Goal: Task Accomplishment & Management: Complete application form

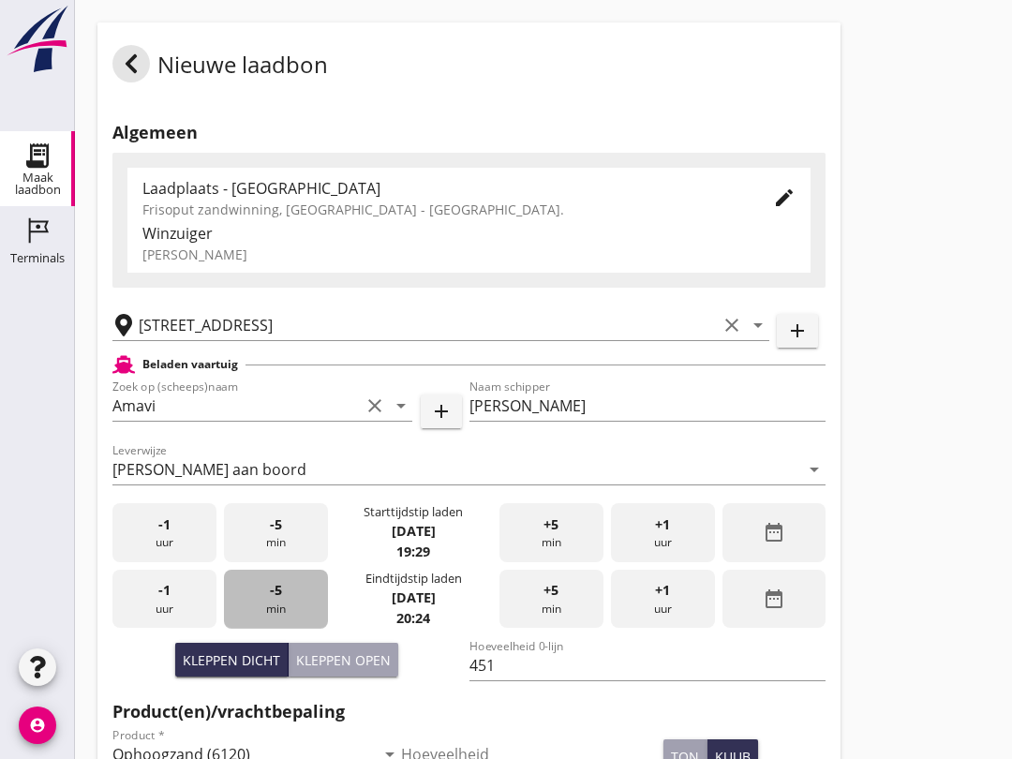
click at [288, 569] on div "-5 min" at bounding box center [276, 598] width 104 height 59
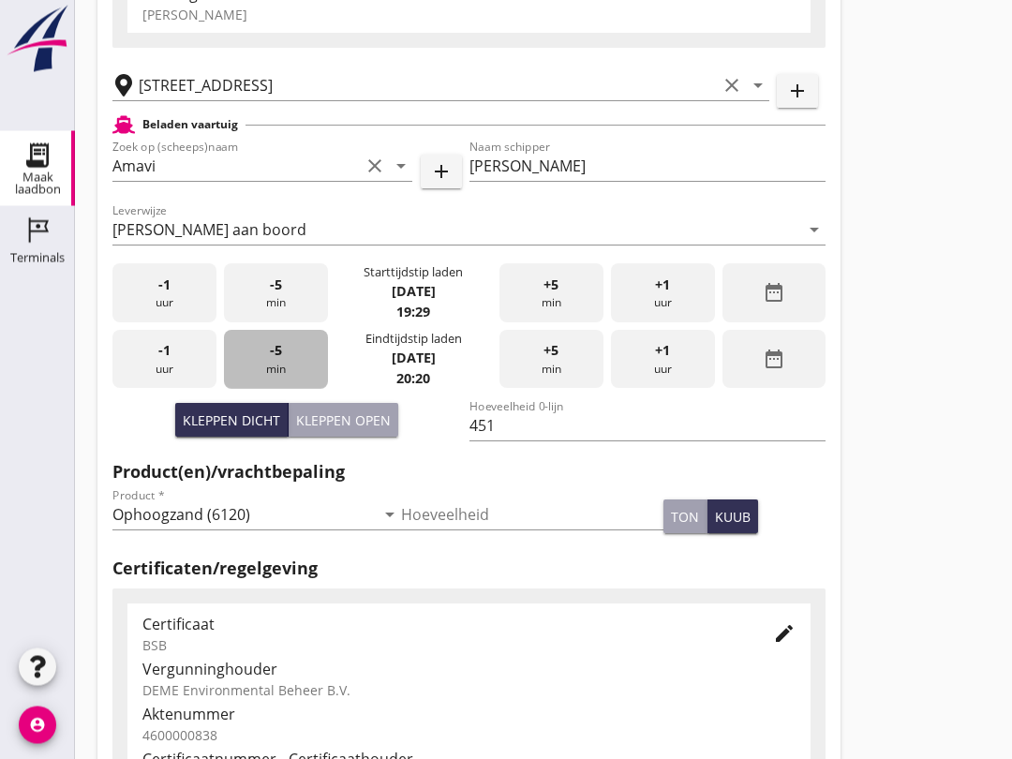
scroll to position [239, 0]
click at [289, 377] on div "-5 min" at bounding box center [276, 360] width 104 height 59
click at [287, 374] on div "-5 min" at bounding box center [276, 360] width 104 height 59
click at [290, 376] on div "-5 min" at bounding box center [276, 360] width 104 height 59
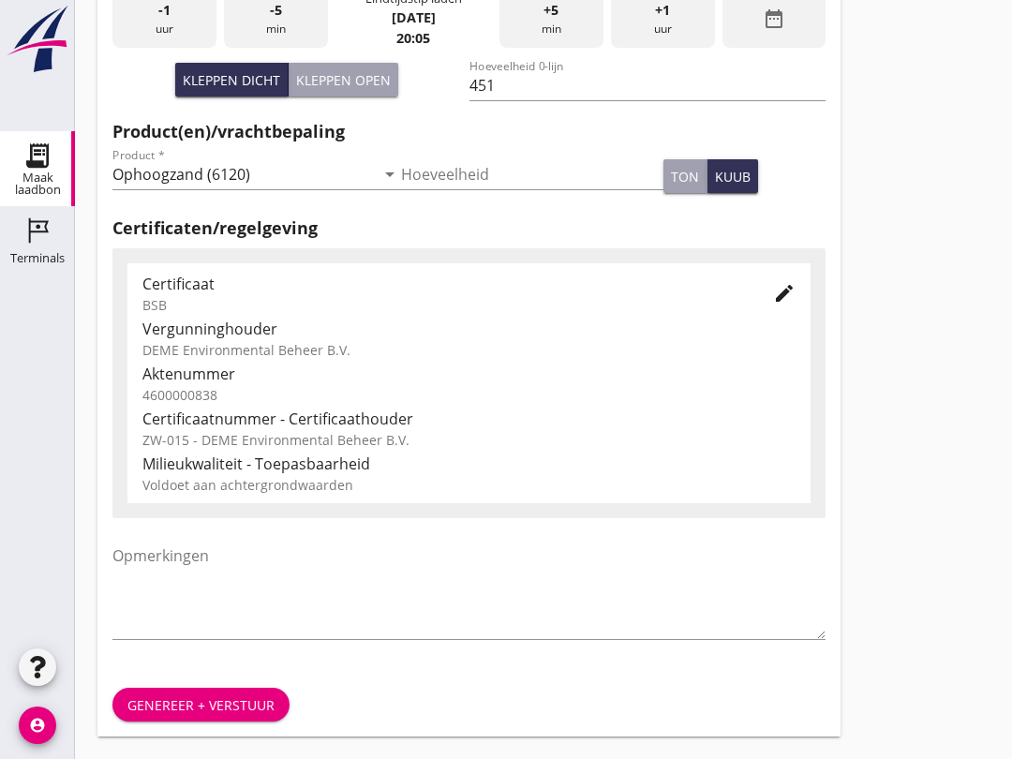
scroll to position [596, 0]
click at [166, 712] on div "Genereer + verstuur" at bounding box center [200, 705] width 147 height 20
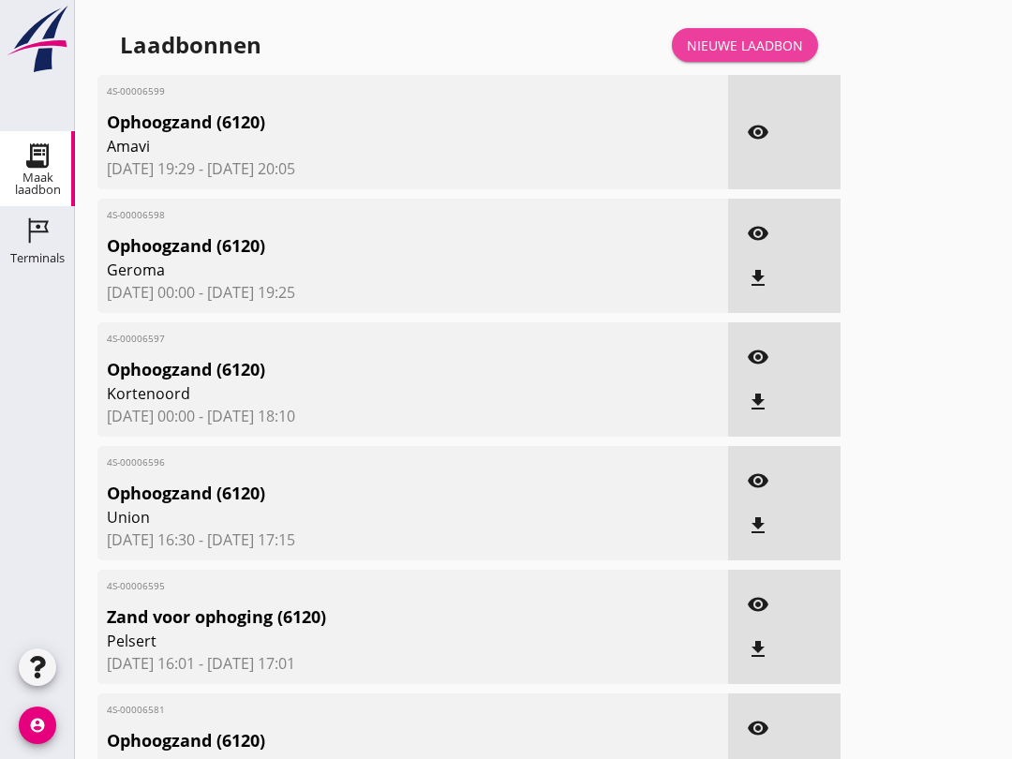
click at [740, 55] on div "Nieuwe laadbon" at bounding box center [745, 46] width 116 height 20
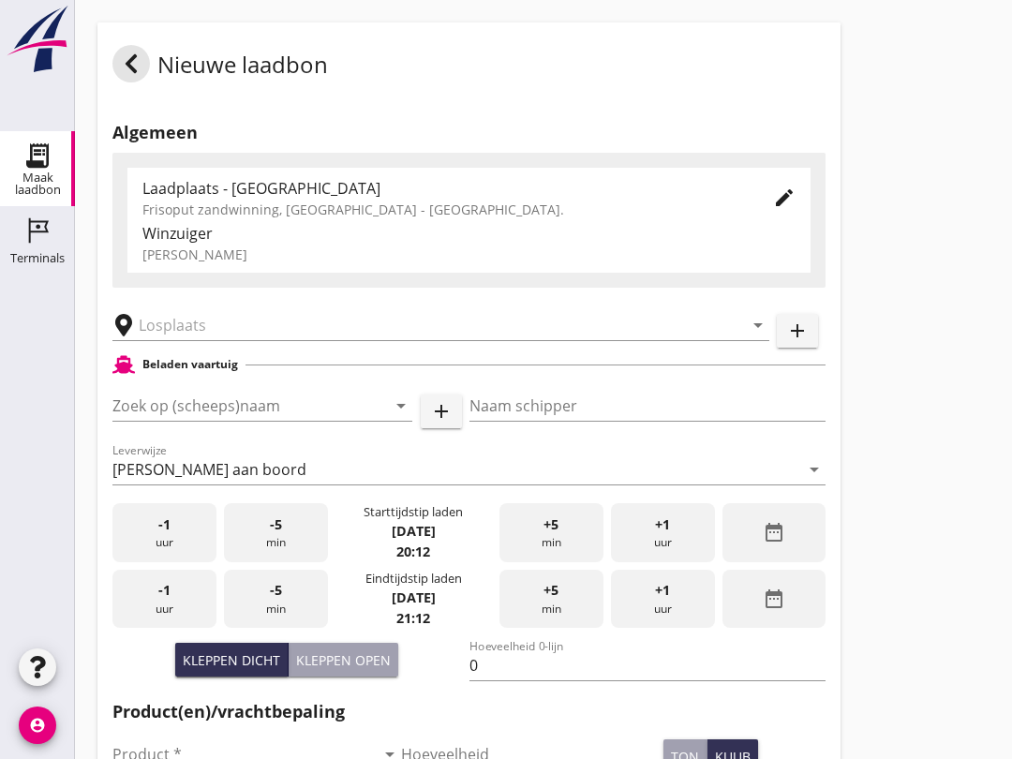
click at [153, 340] on input "text" at bounding box center [428, 325] width 578 height 30
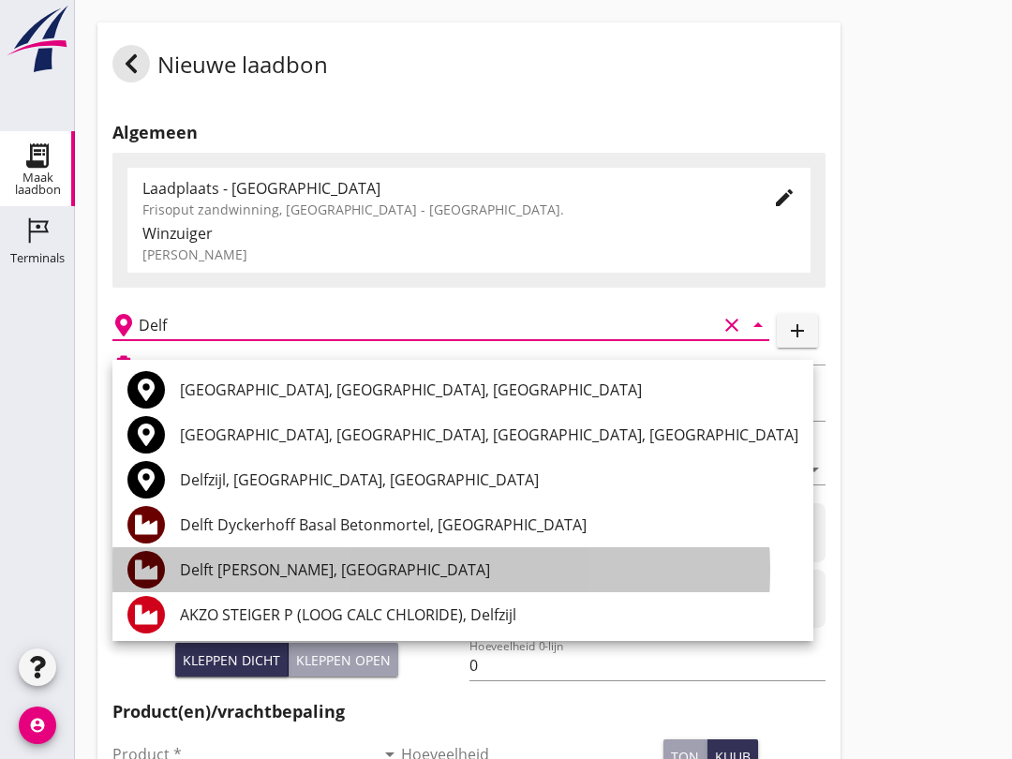
click at [203, 572] on div "Delft [PERSON_NAME], [GEOGRAPHIC_DATA]" at bounding box center [489, 569] width 618 height 22
type input "Delft [PERSON_NAME], [GEOGRAPHIC_DATA]"
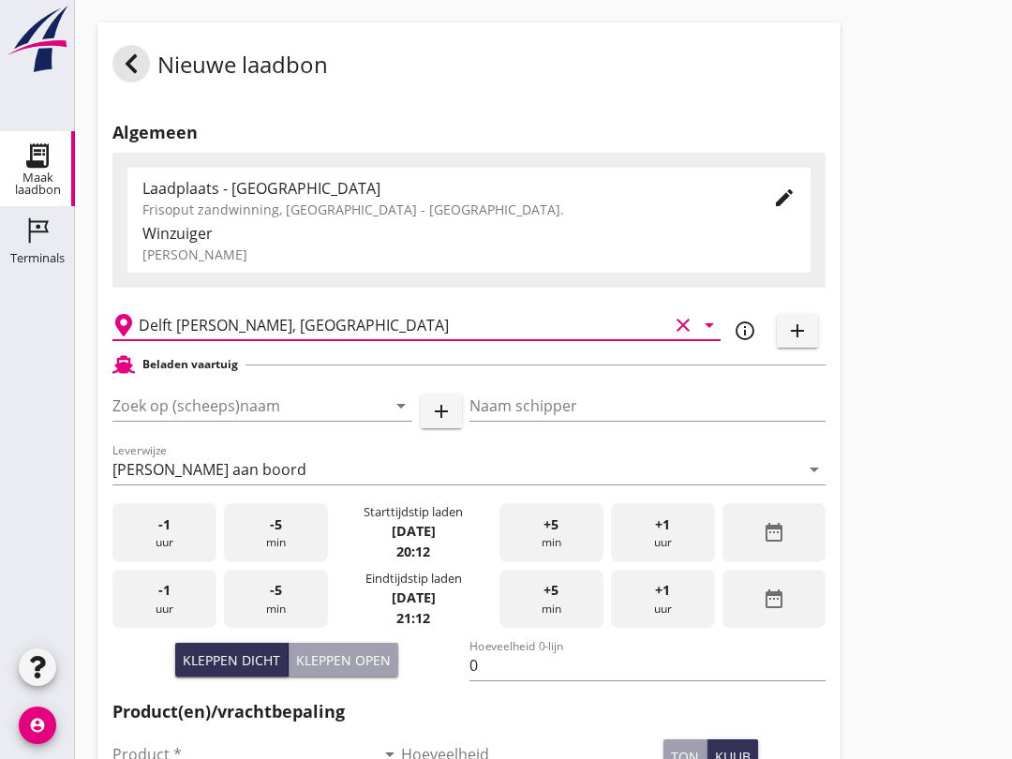
click at [151, 421] on input "Zoek op (scheeps)naam" at bounding box center [235, 406] width 247 height 30
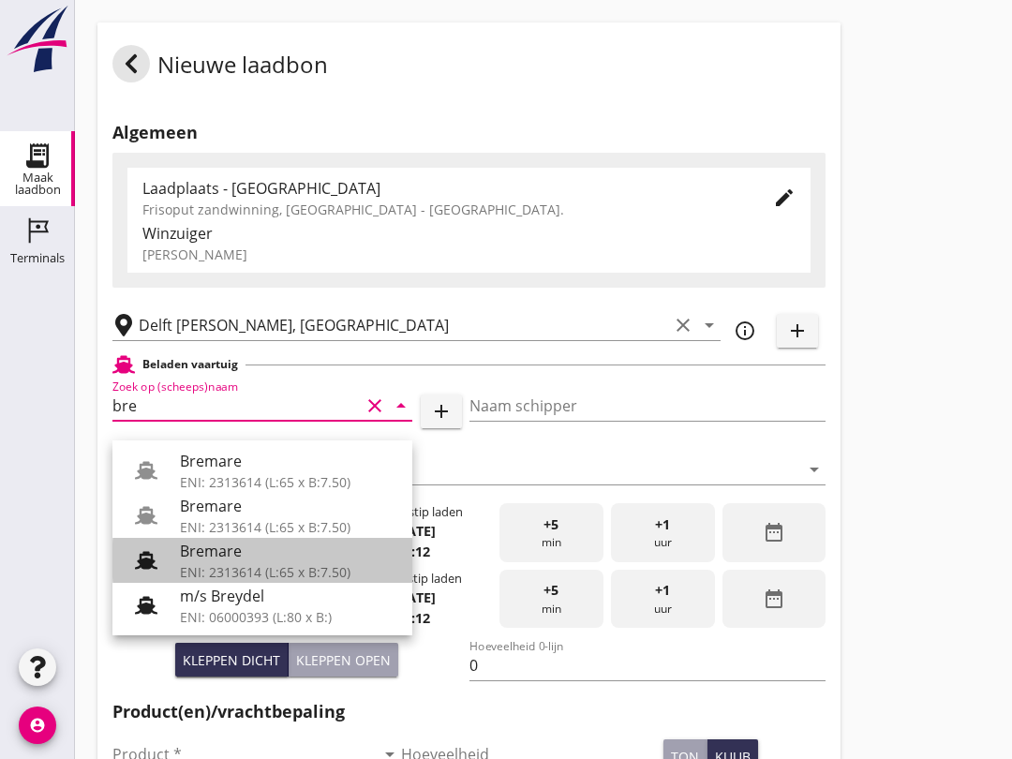
click at [207, 550] on div "Bremare" at bounding box center [288, 551] width 217 height 22
type input "Bremare"
type input "[PERSON_NAME]"
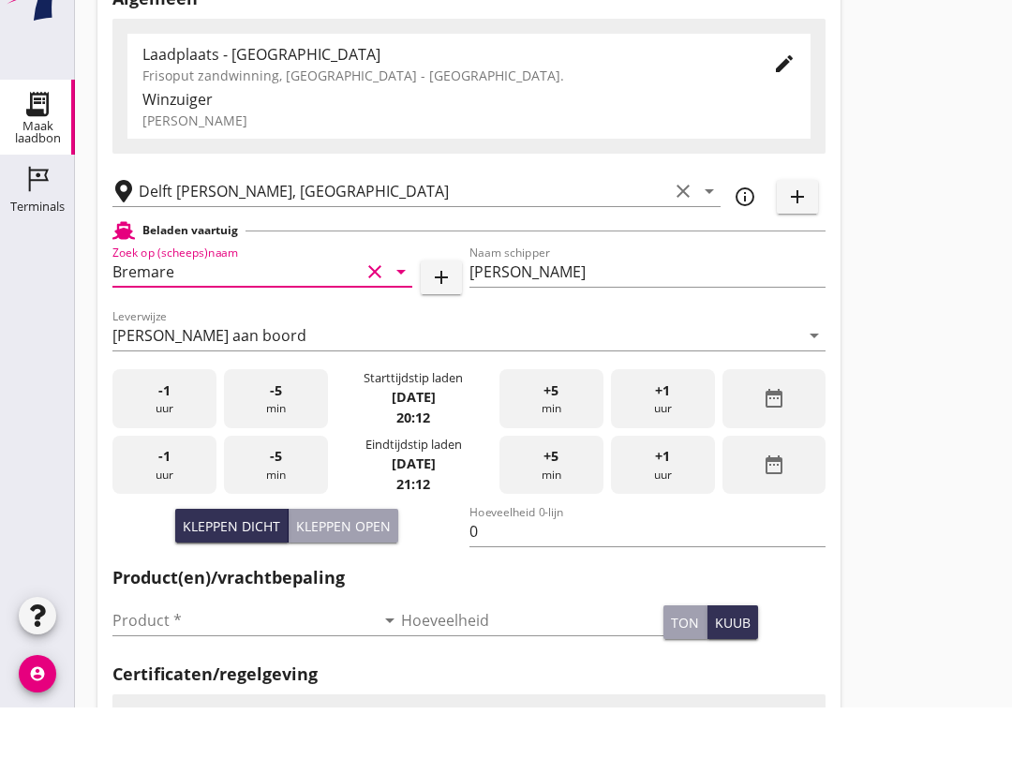
scroll to position [84, 0]
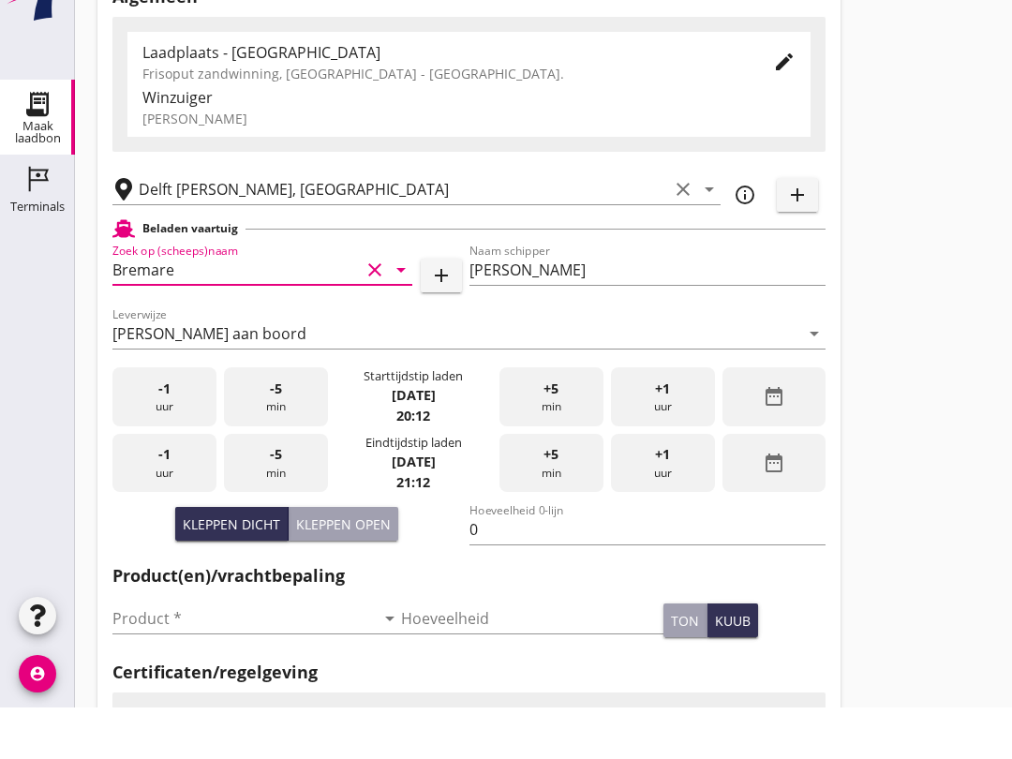
click at [327, 566] on div "Kleppen open" at bounding box center [343, 576] width 95 height 20
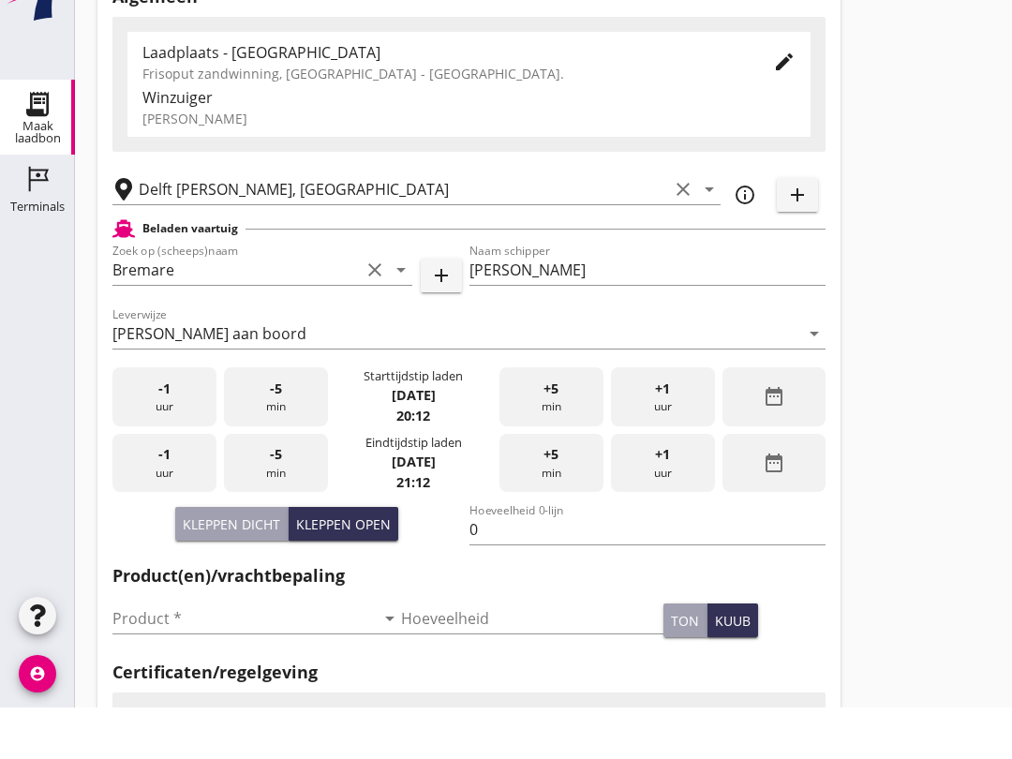
scroll to position [137, 0]
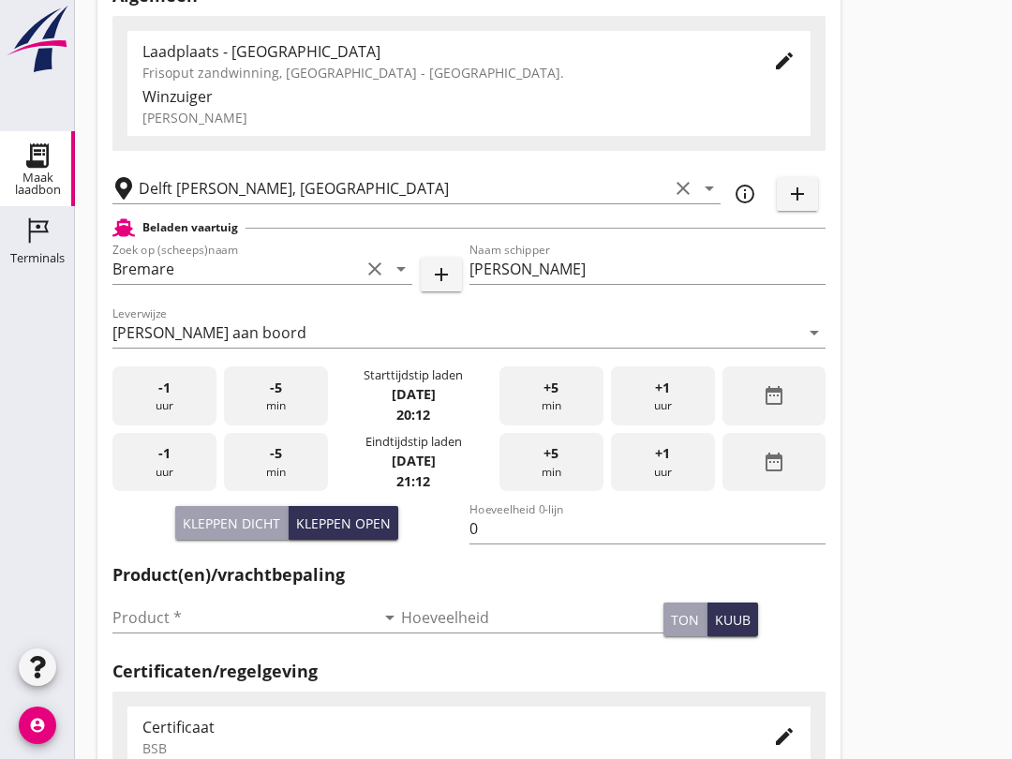
click at [218, 533] on div "Kleppen dicht" at bounding box center [231, 523] width 97 height 20
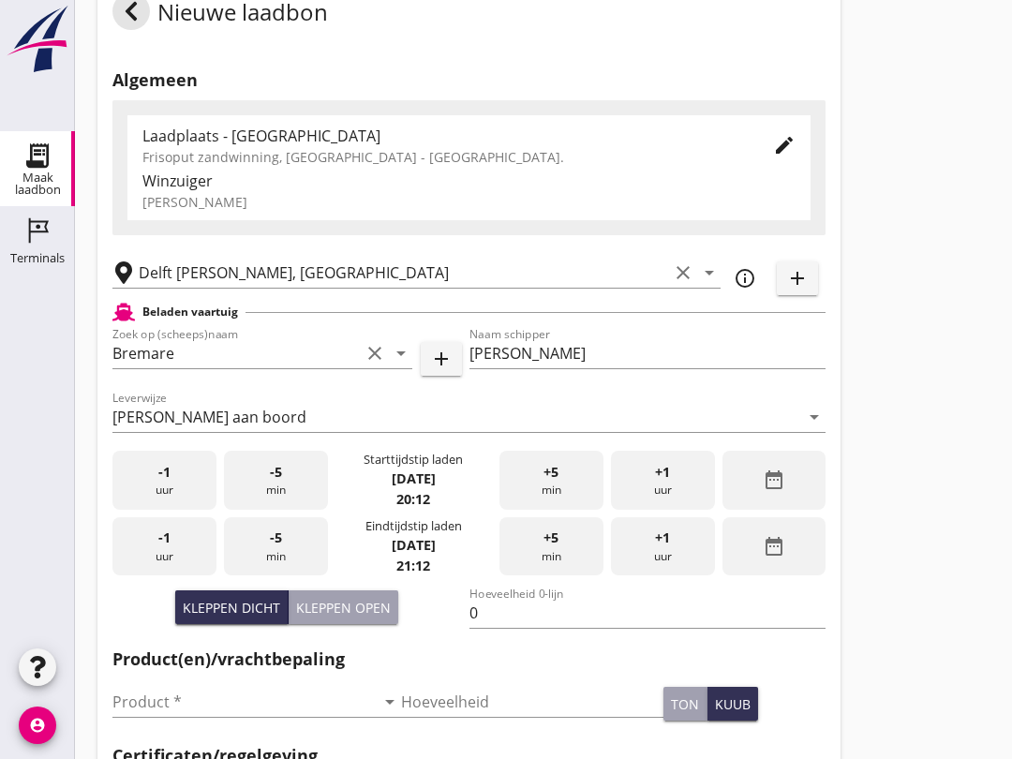
scroll to position [46, 0]
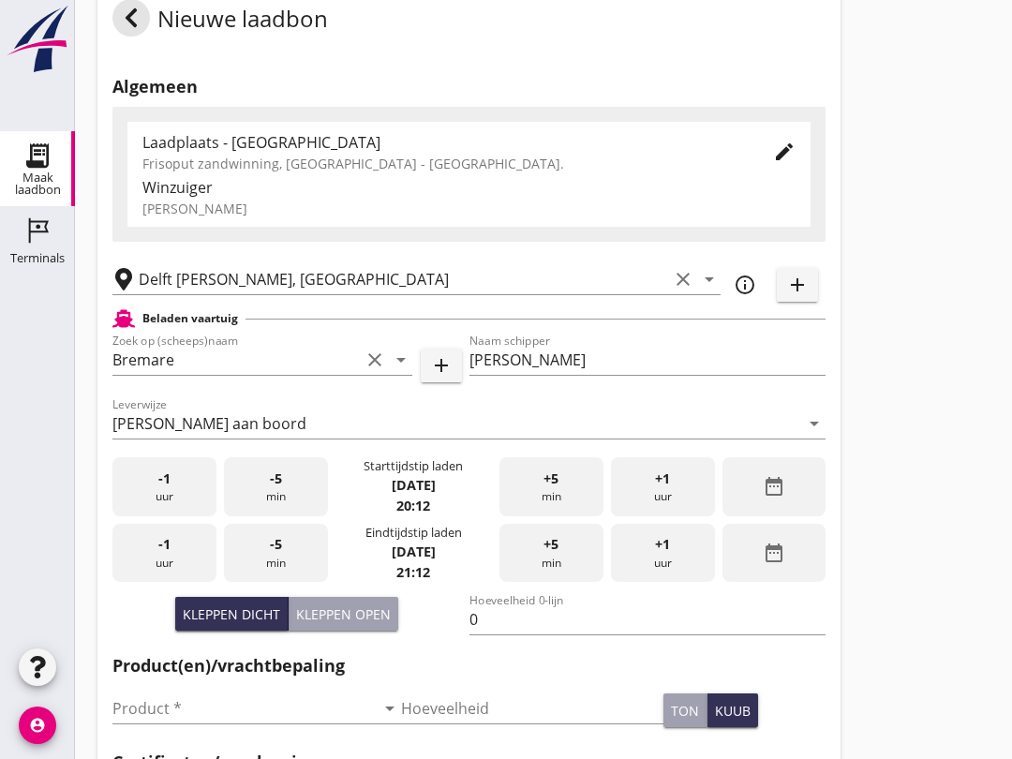
click at [363, 371] on icon "clear" at bounding box center [374, 359] width 22 height 22
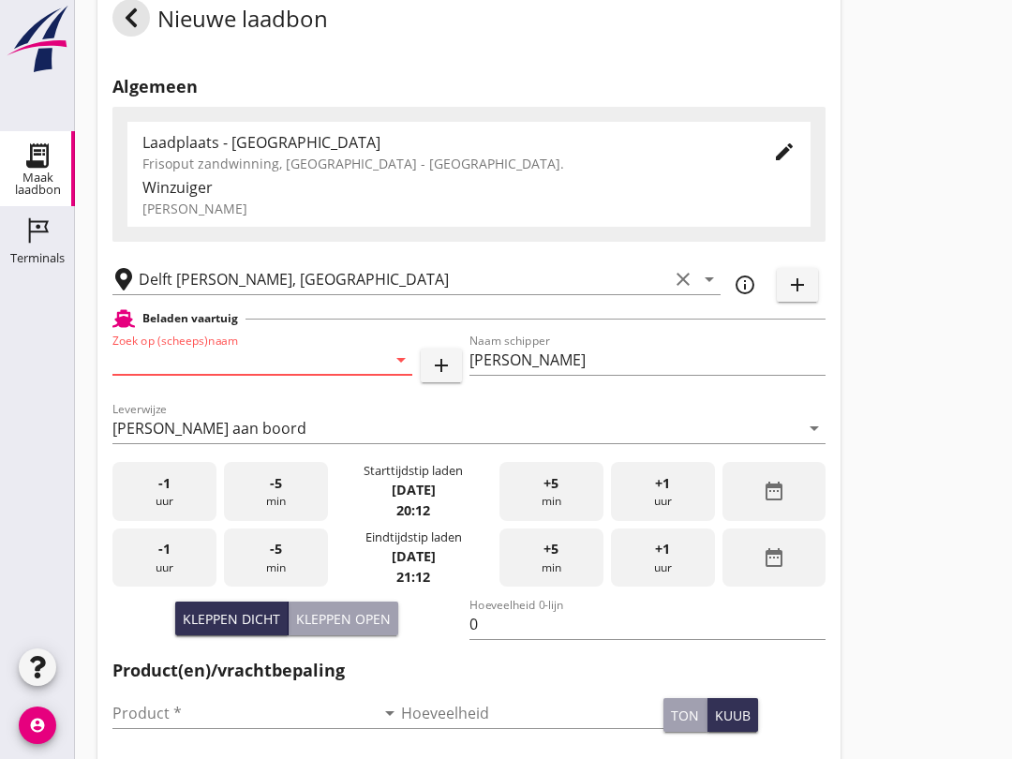
scroll to position [45, 0]
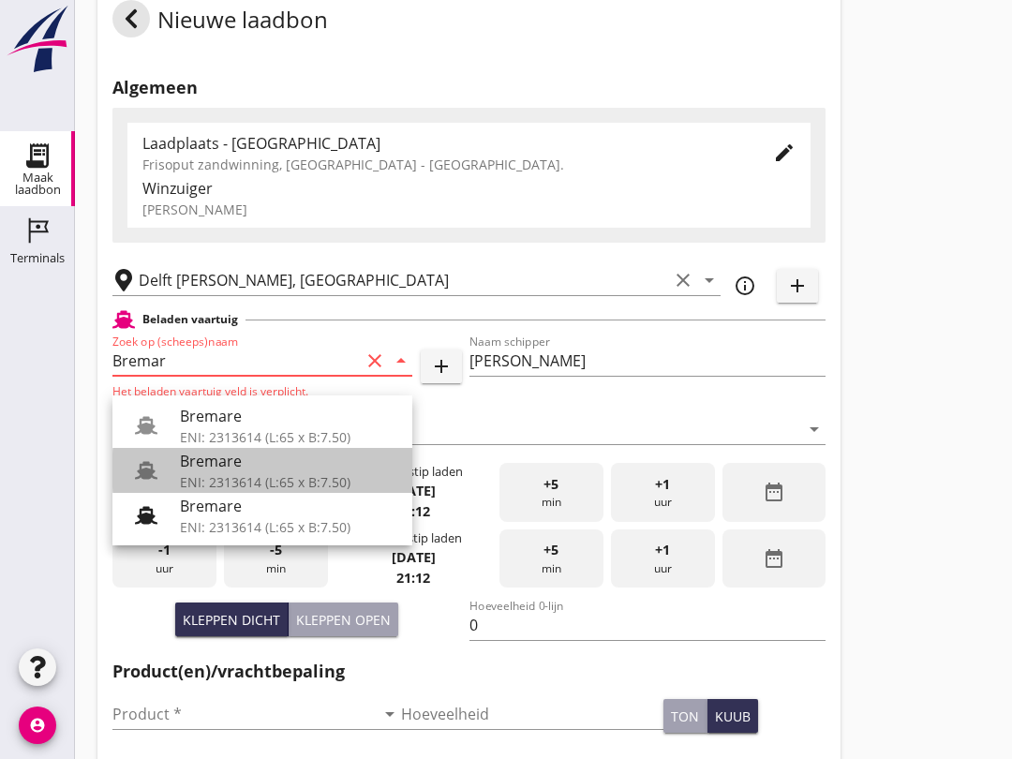
click at [214, 467] on div "Bremare" at bounding box center [288, 461] width 217 height 22
type input "Bremare"
type input "[EMAIL_ADDRESS][DOMAIN_NAME]"
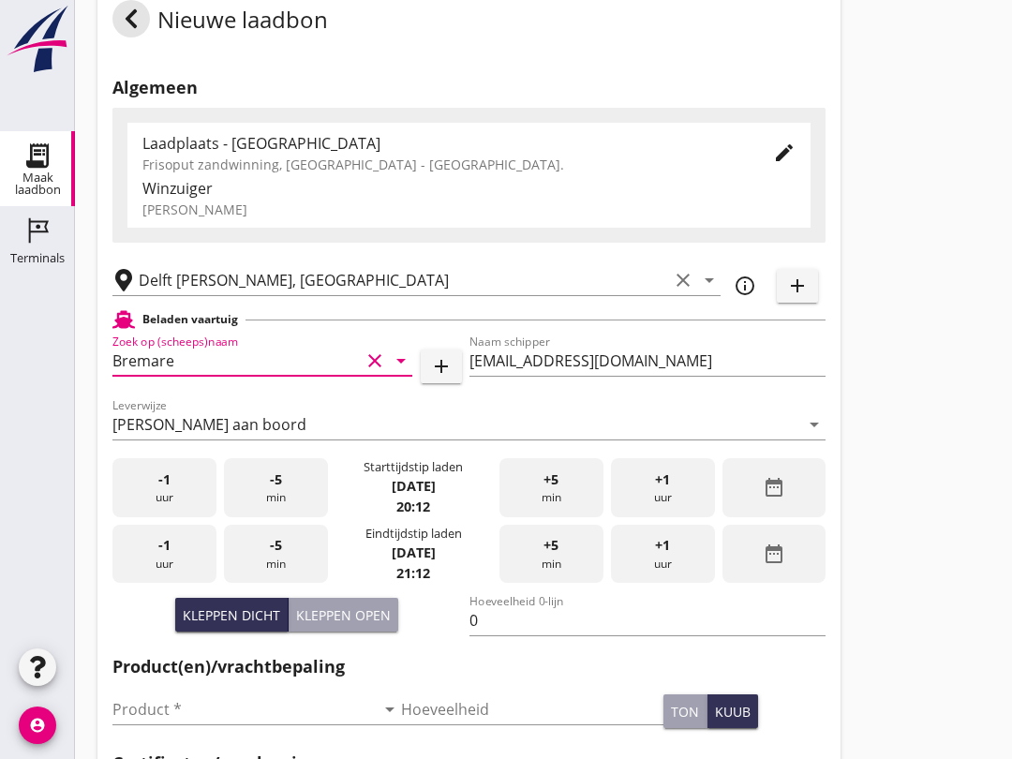
click at [382, 372] on icon "clear" at bounding box center [374, 360] width 22 height 22
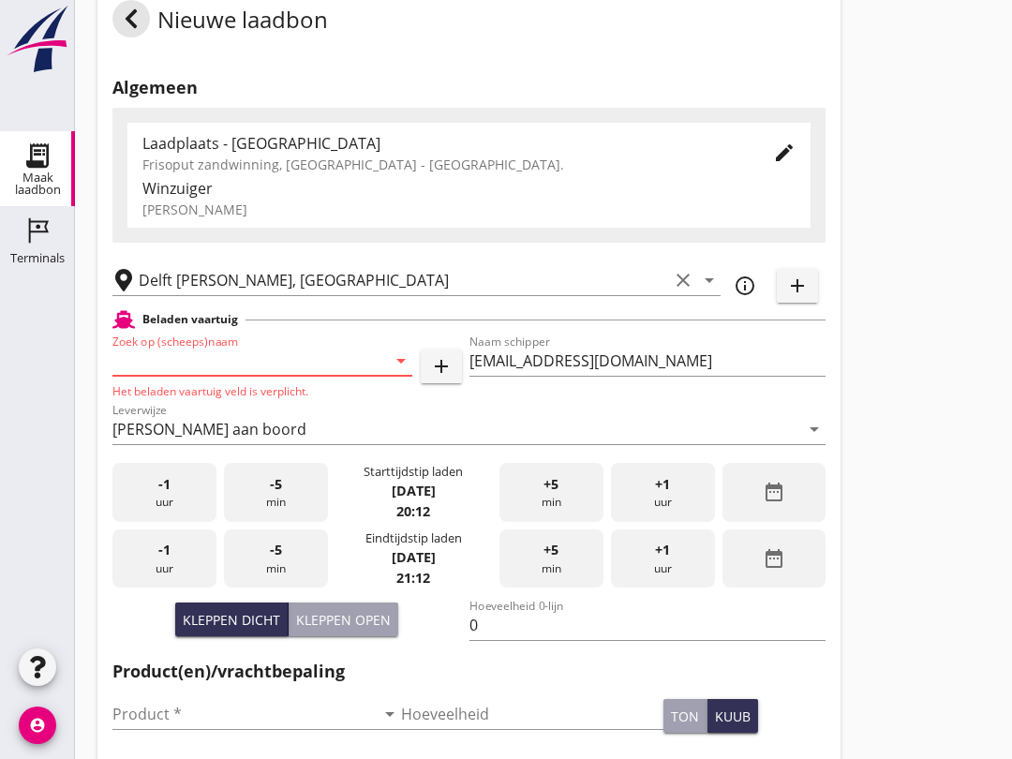
click at [392, 372] on icon "arrow_drop_down" at bounding box center [401, 360] width 22 height 22
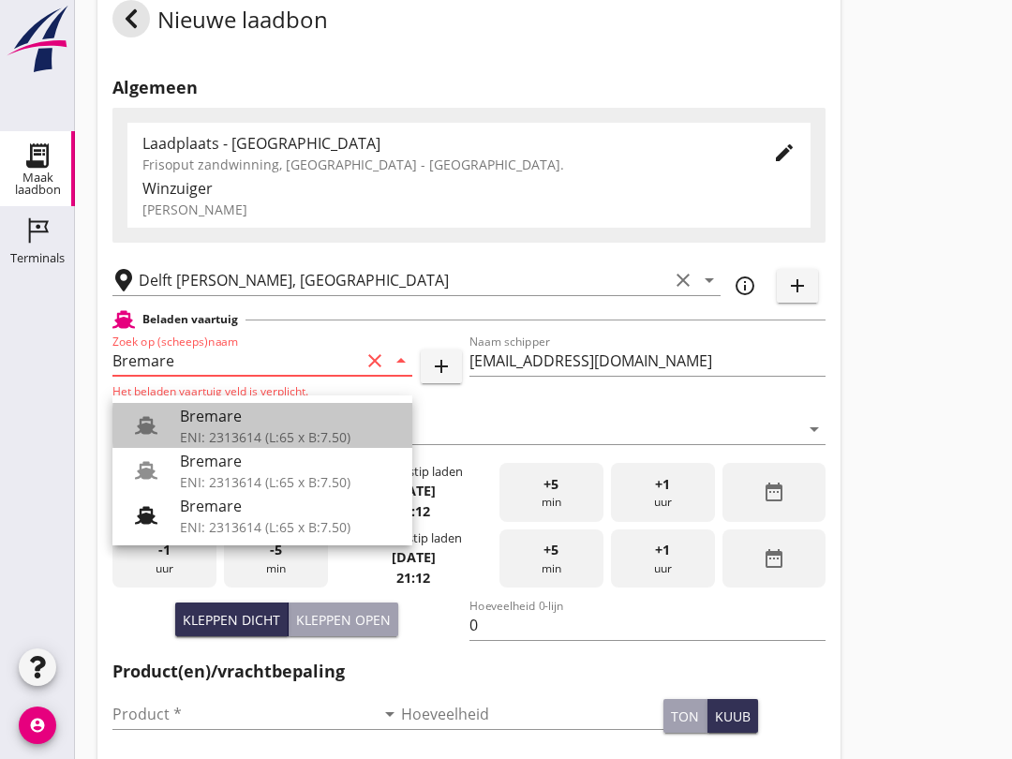
click at [268, 419] on div "Bremare" at bounding box center [288, 416] width 217 height 22
type input "Bremare"
type input "[PERSON_NAME]"
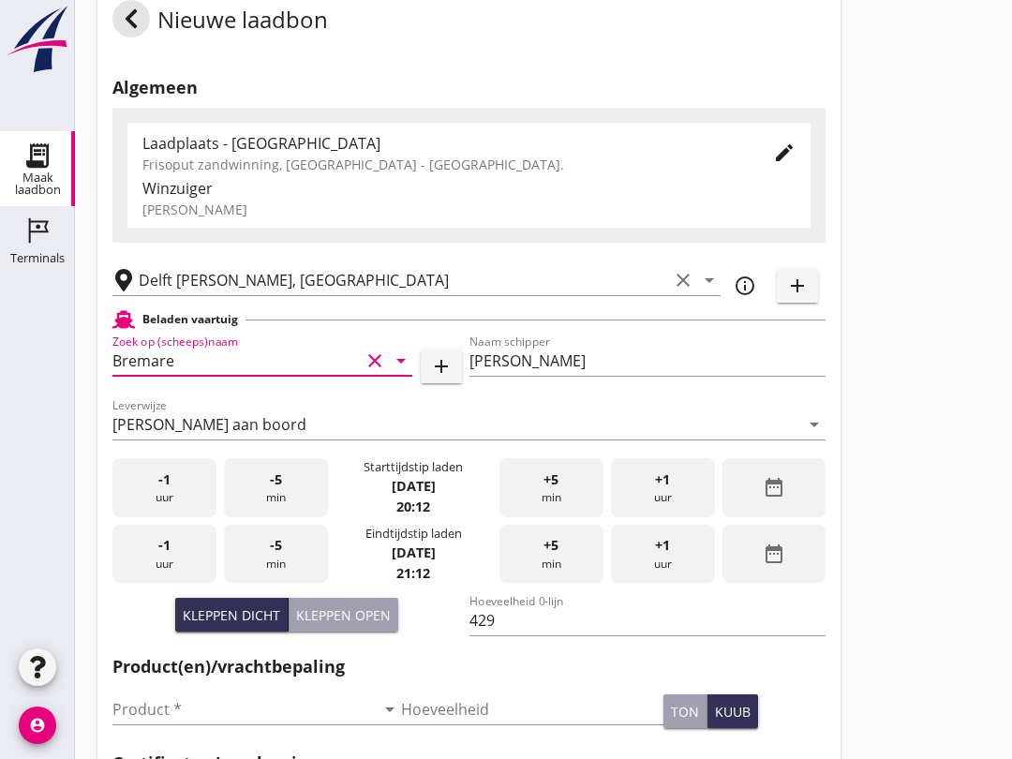
click at [360, 622] on div "Kleppen open" at bounding box center [343, 615] width 95 height 20
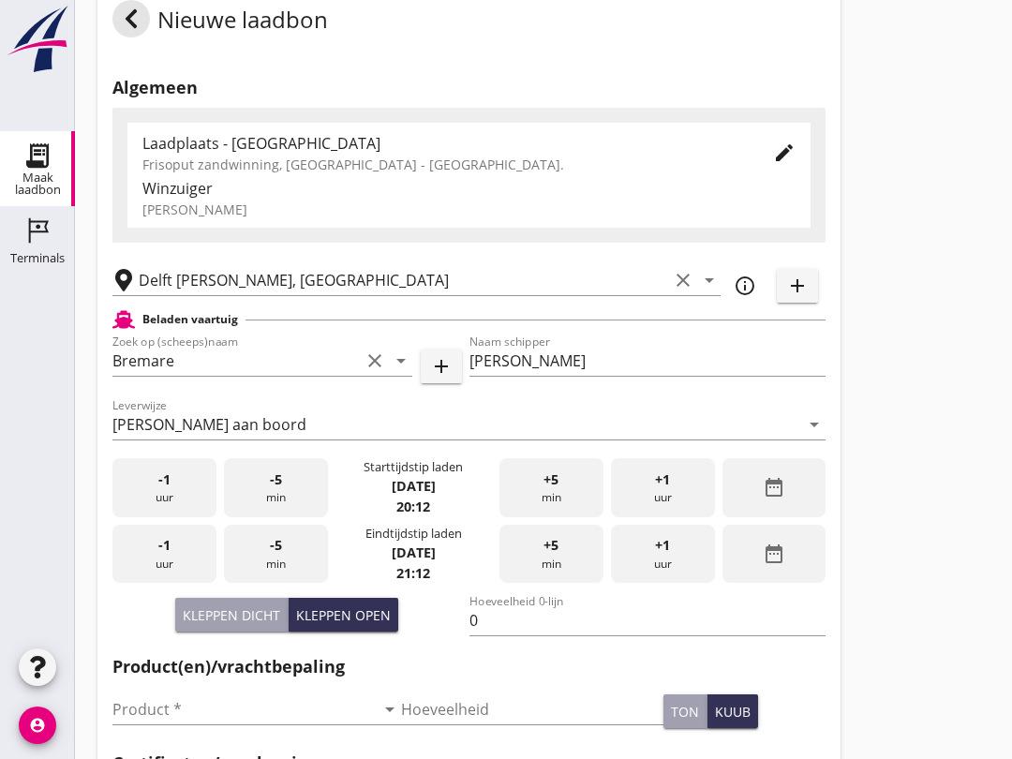
scroll to position [46, 0]
click at [243, 624] on div "Kleppen dicht" at bounding box center [231, 614] width 97 height 20
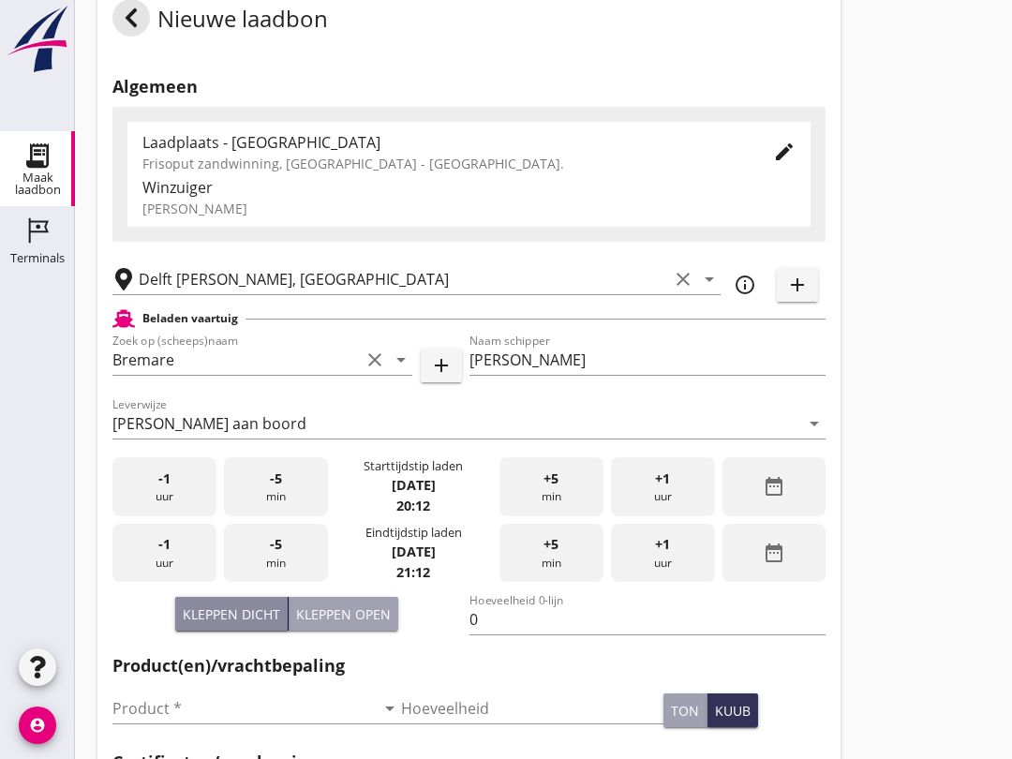
type input "429"
